Goal: Find specific page/section: Find specific page/section

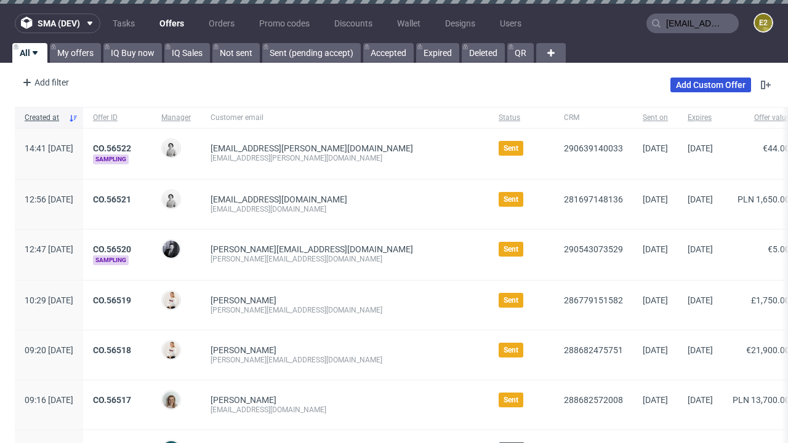
type input "[EMAIL_ADDRESS][PERSON_NAME][DOMAIN_NAME]"
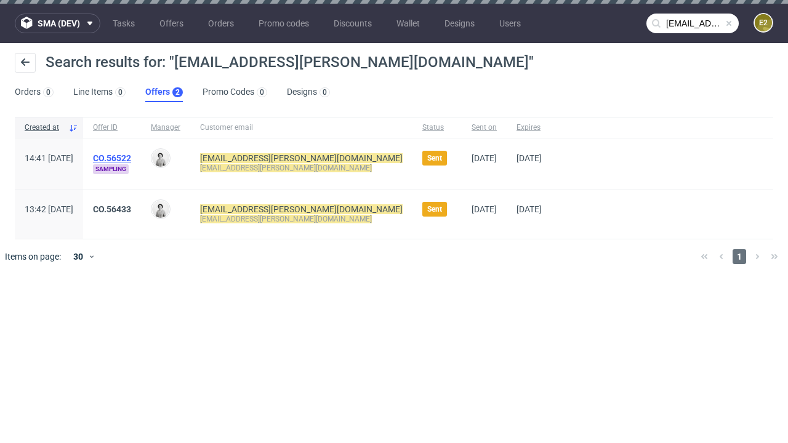
click at [164, 92] on link "Offers 2" at bounding box center [164, 92] width 38 height 20
click at [131, 158] on link "CO.56522" at bounding box center [112, 158] width 38 height 10
